Goal: Obtain resource: Download file/media

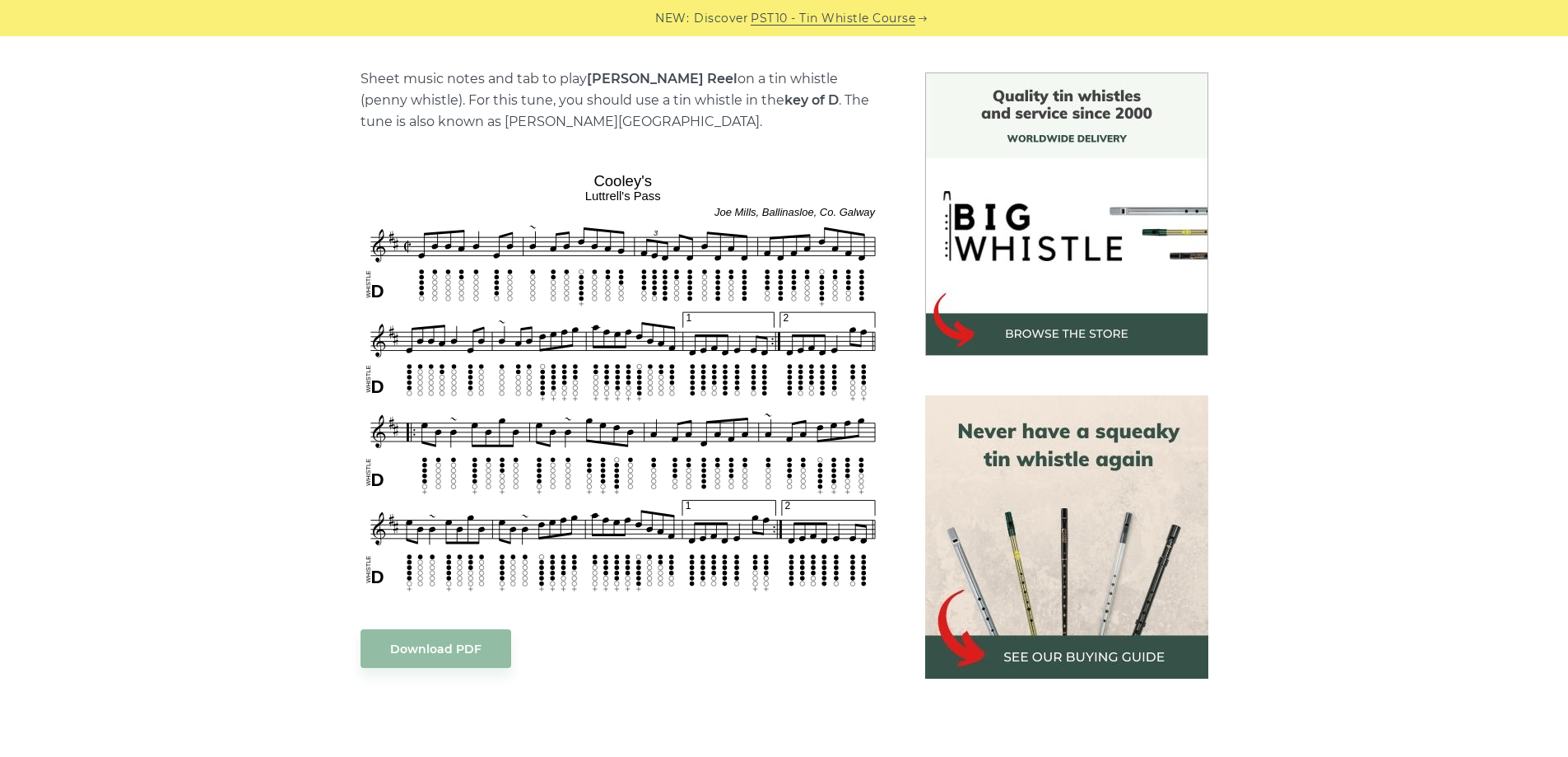
scroll to position [412, 0]
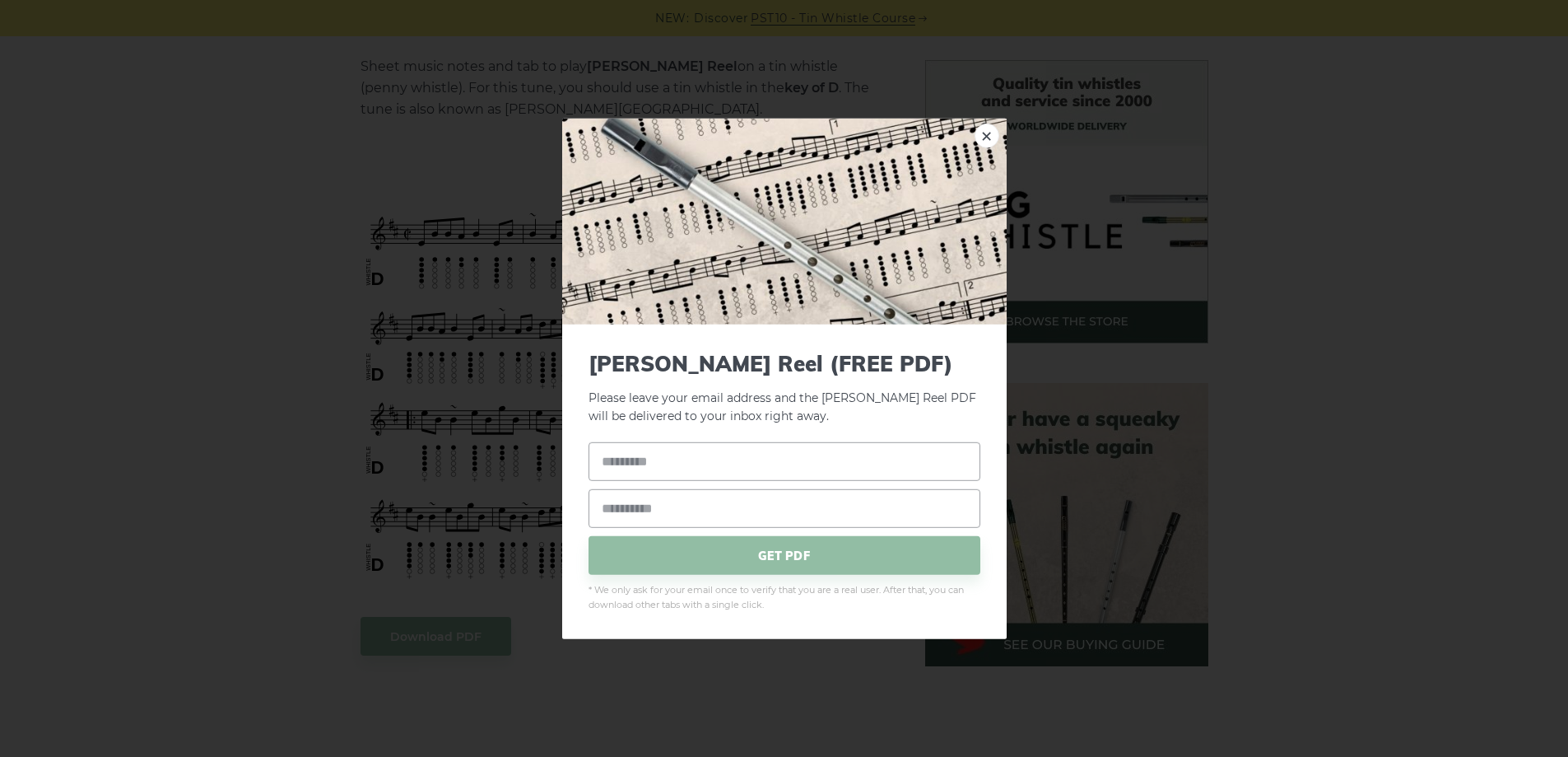
click at [984, 140] on link "×" at bounding box center [986, 135] width 25 height 25
click at [651, 455] on input "text" at bounding box center [784, 462] width 392 height 39
type input "*"
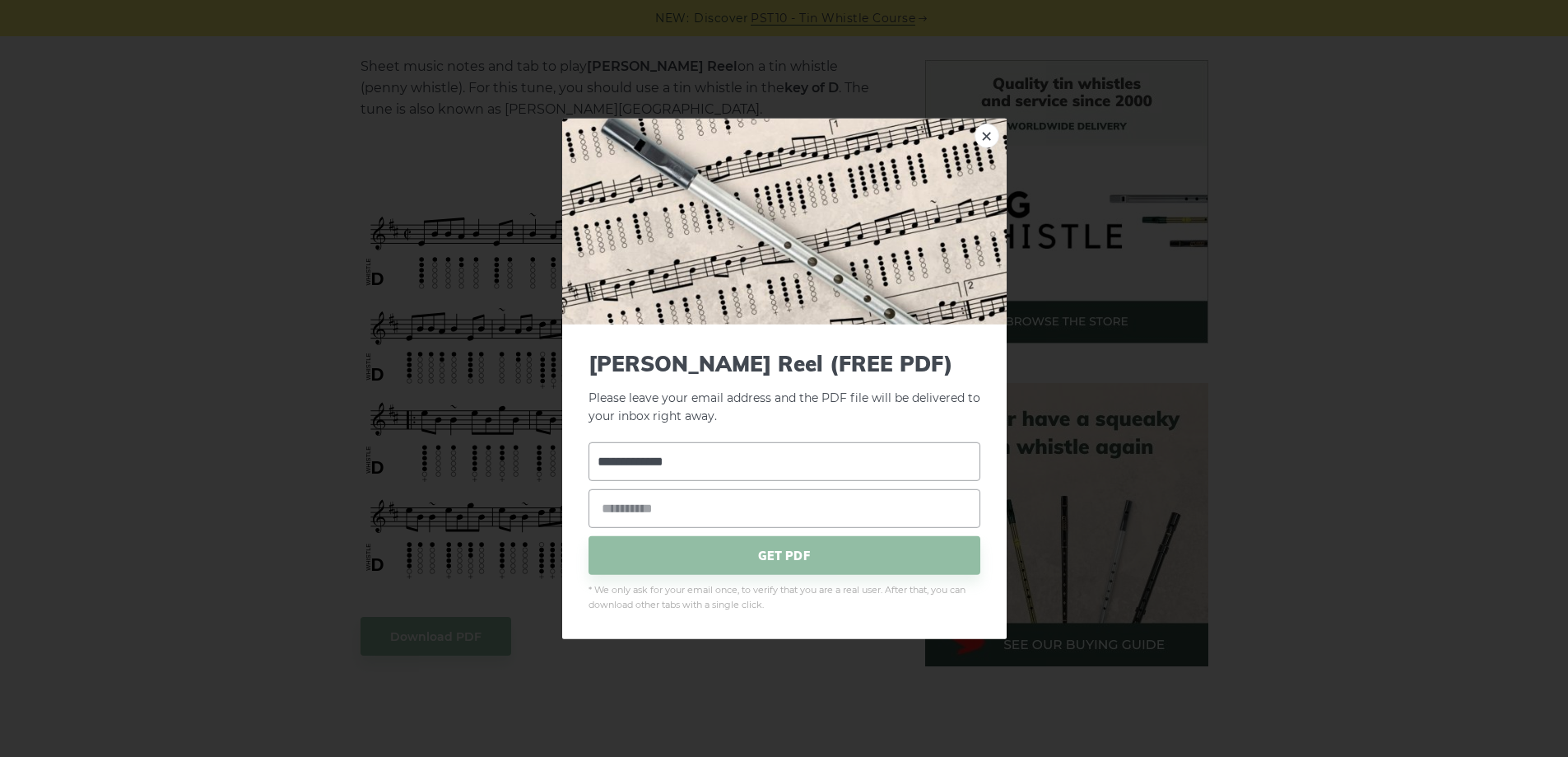
type input "**********"
click at [963, 413] on p "Please leave your email address and the PDF file will be delivered to your inbo…" at bounding box center [784, 388] width 392 height 76
click at [827, 555] on span "GET PDF" at bounding box center [784, 555] width 392 height 39
